Goal: Information Seeking & Learning: Learn about a topic

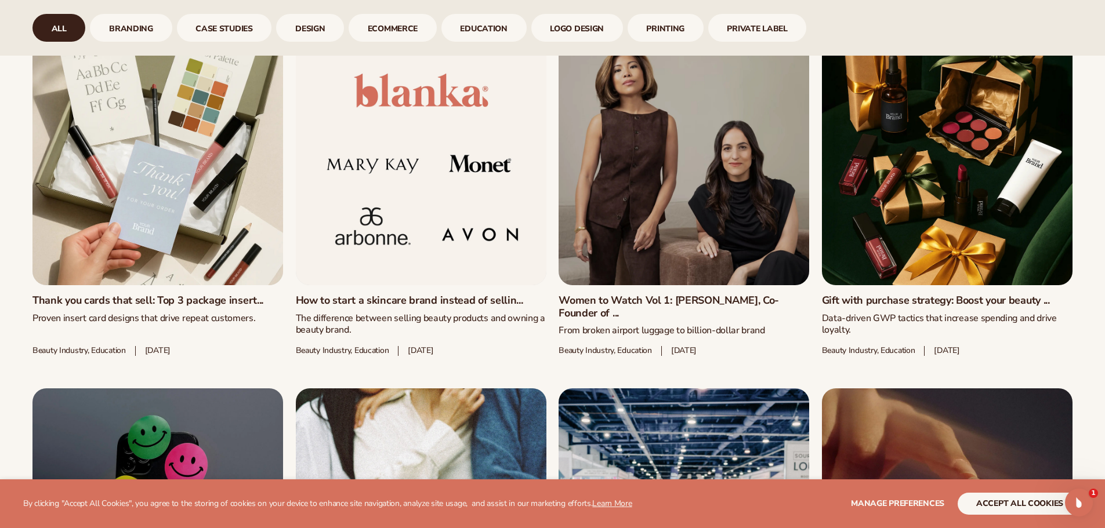
scroll to position [712, 0]
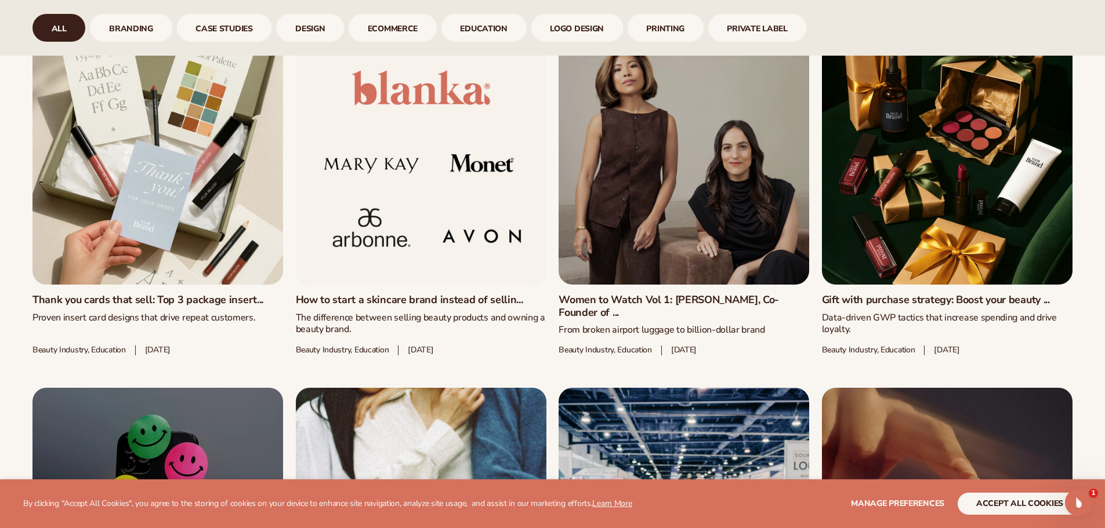
click at [365, 297] on link "How to start a skincare brand instead of sellin..." at bounding box center [421, 300] width 251 height 13
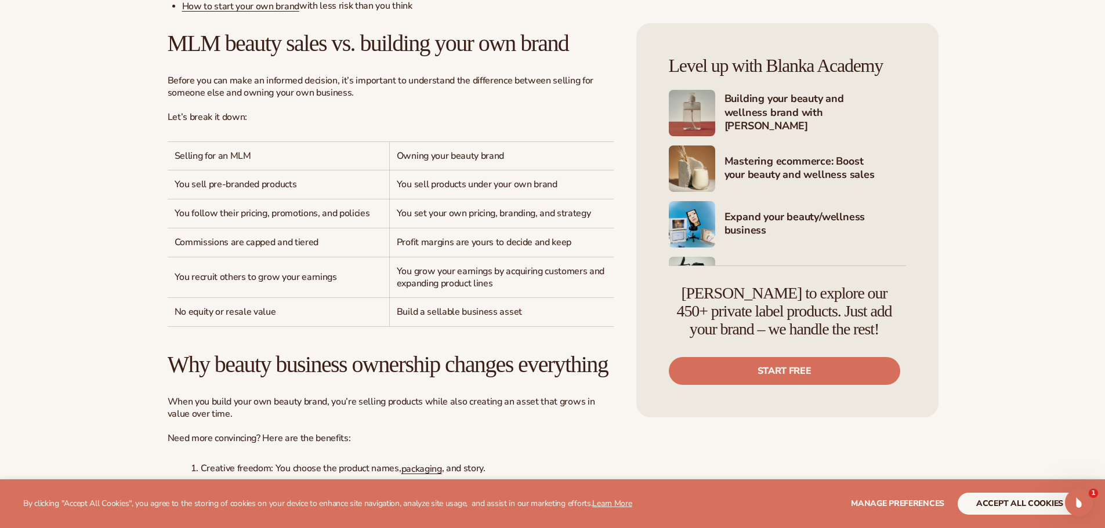
scroll to position [706, 0]
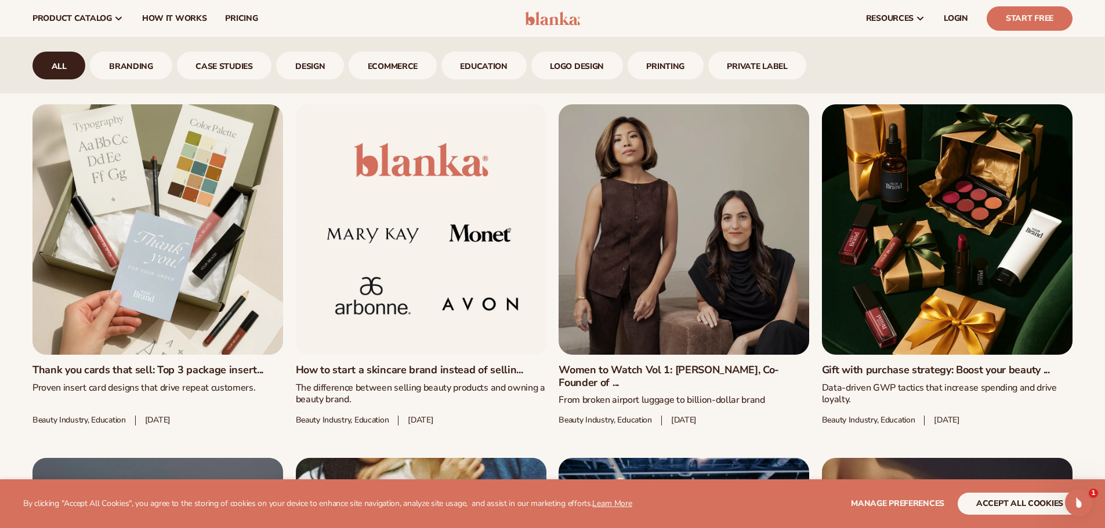
scroll to position [636, 0]
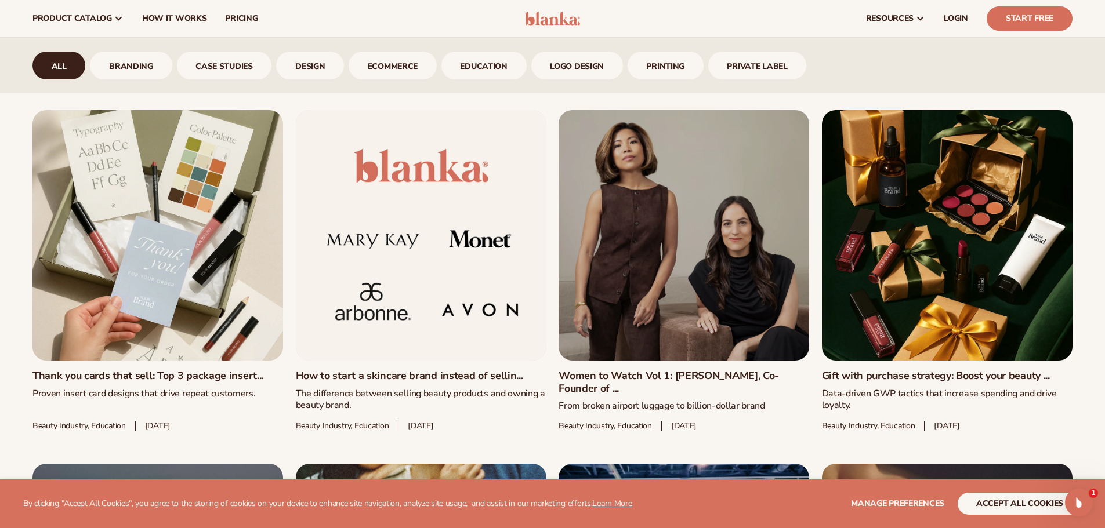
click at [887, 370] on link "Gift with purchase strategy: Boost your beauty ..." at bounding box center [947, 376] width 251 height 13
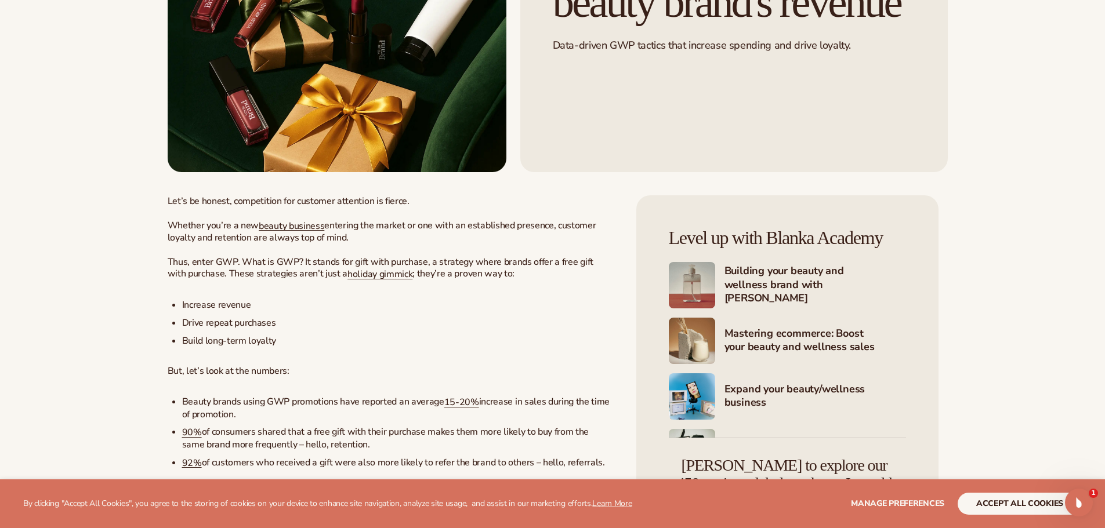
scroll to position [274, 0]
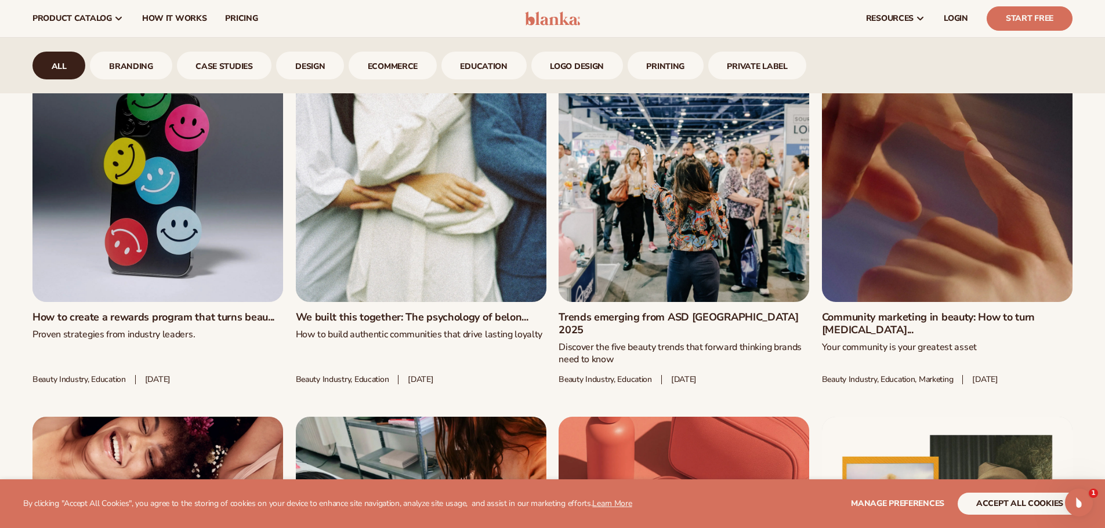
scroll to position [1046, 0]
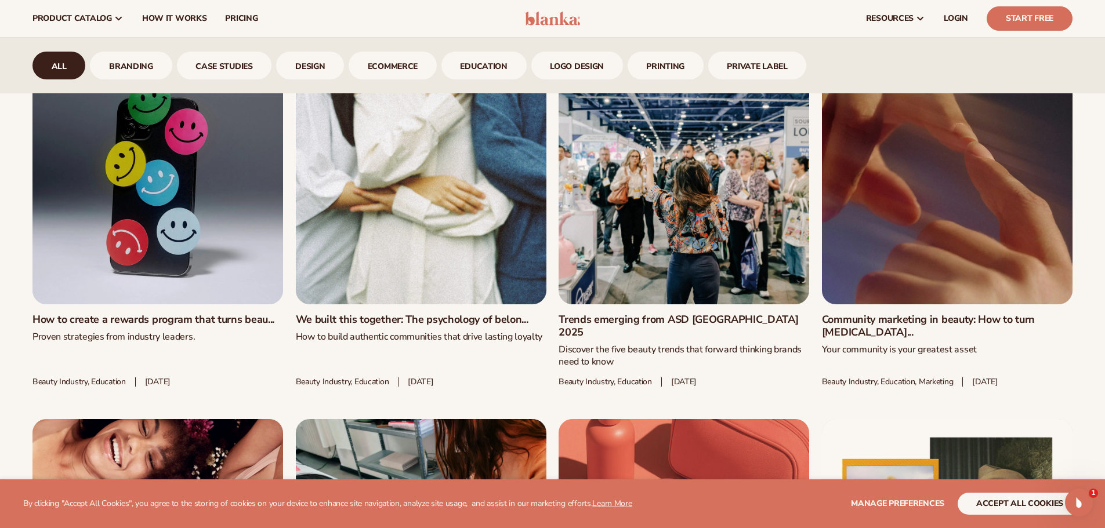
click at [930, 314] on link "Community marketing in beauty: How to turn [MEDICAL_DATA]..." at bounding box center [947, 326] width 251 height 25
